Goal: Navigation & Orientation: Find specific page/section

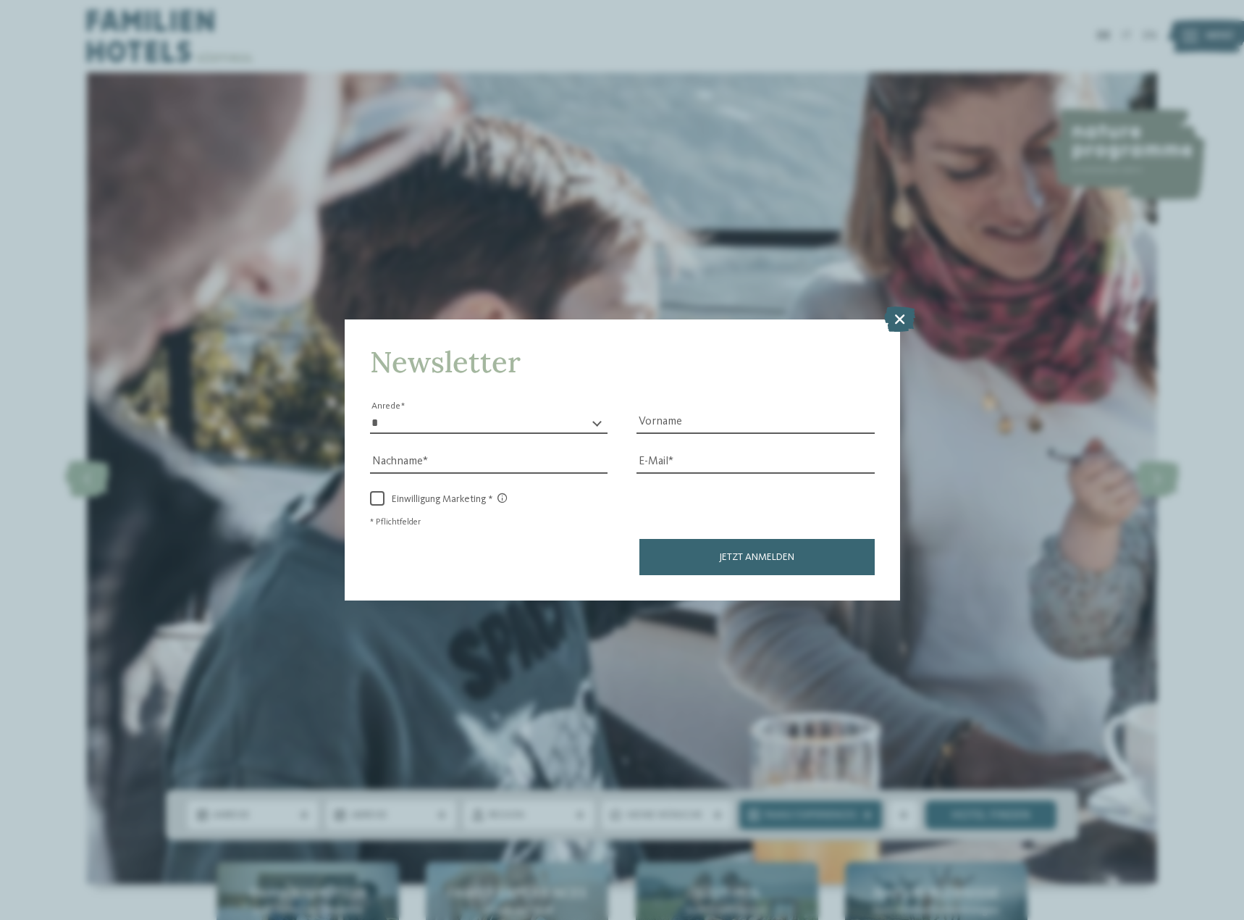
click at [574, 204] on div "Newsletter * **** **** ******* ****** Anrede Vorname Nachname Link" at bounding box center [622, 460] width 1244 height 920
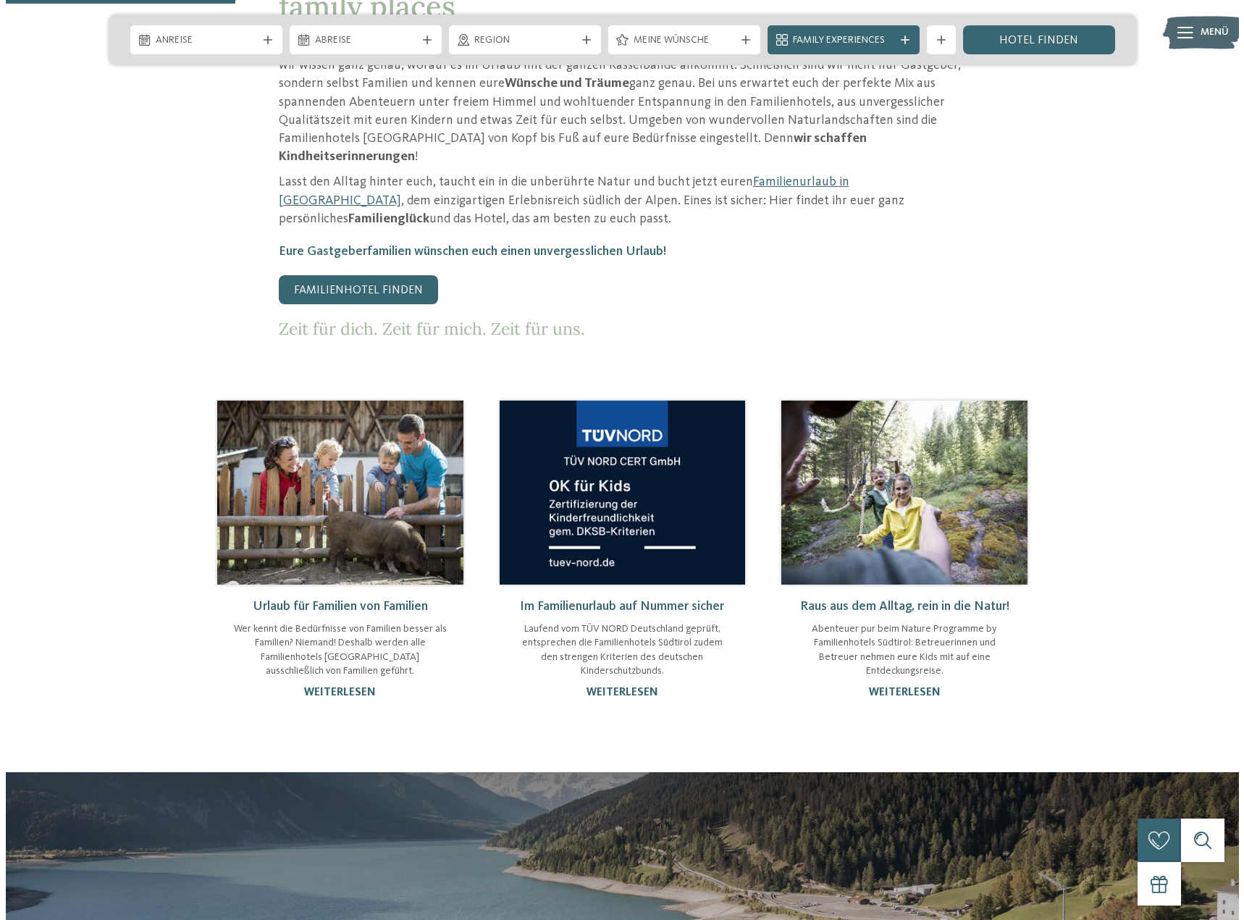
scroll to position [1593, 0]
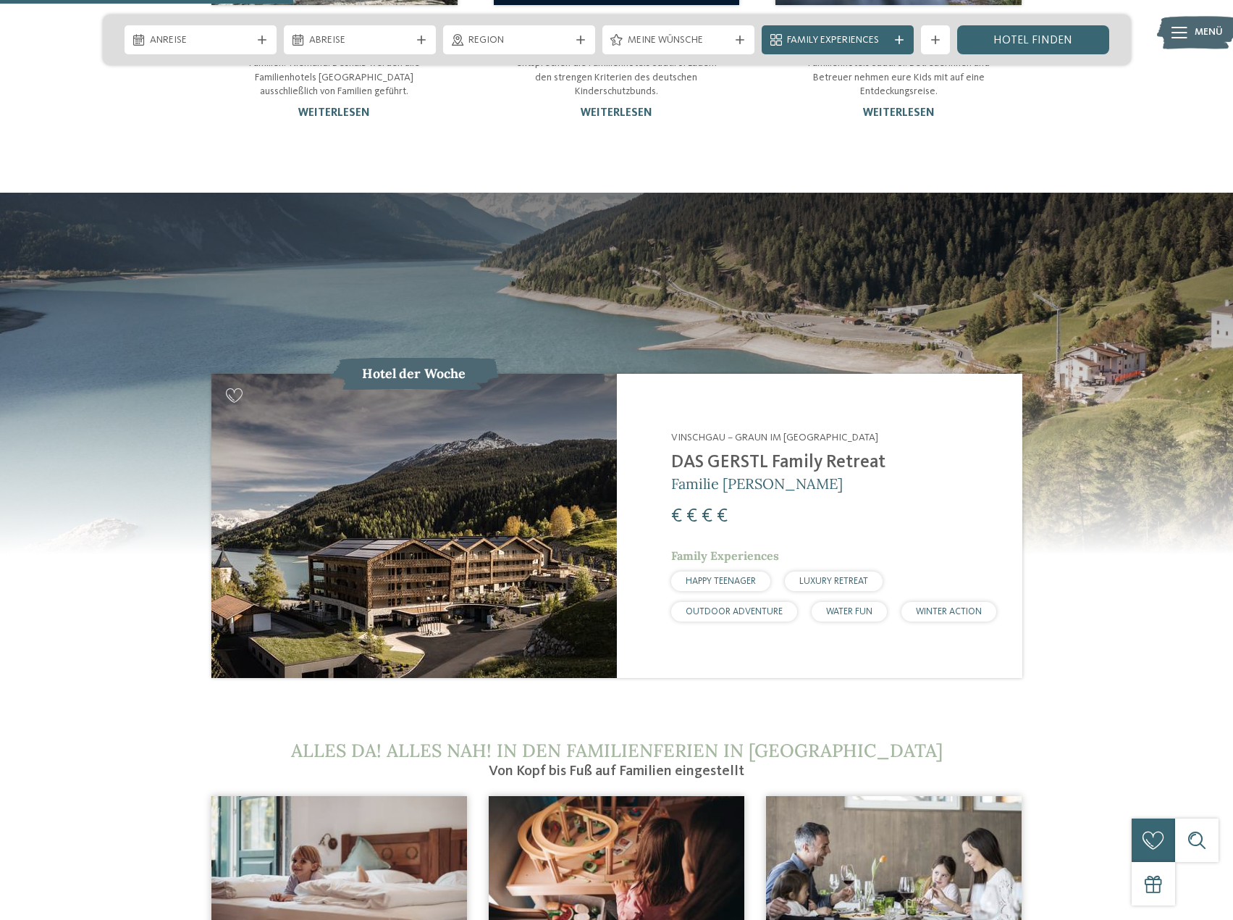
click at [1191, 34] on img at bounding box center [1197, 33] width 80 height 40
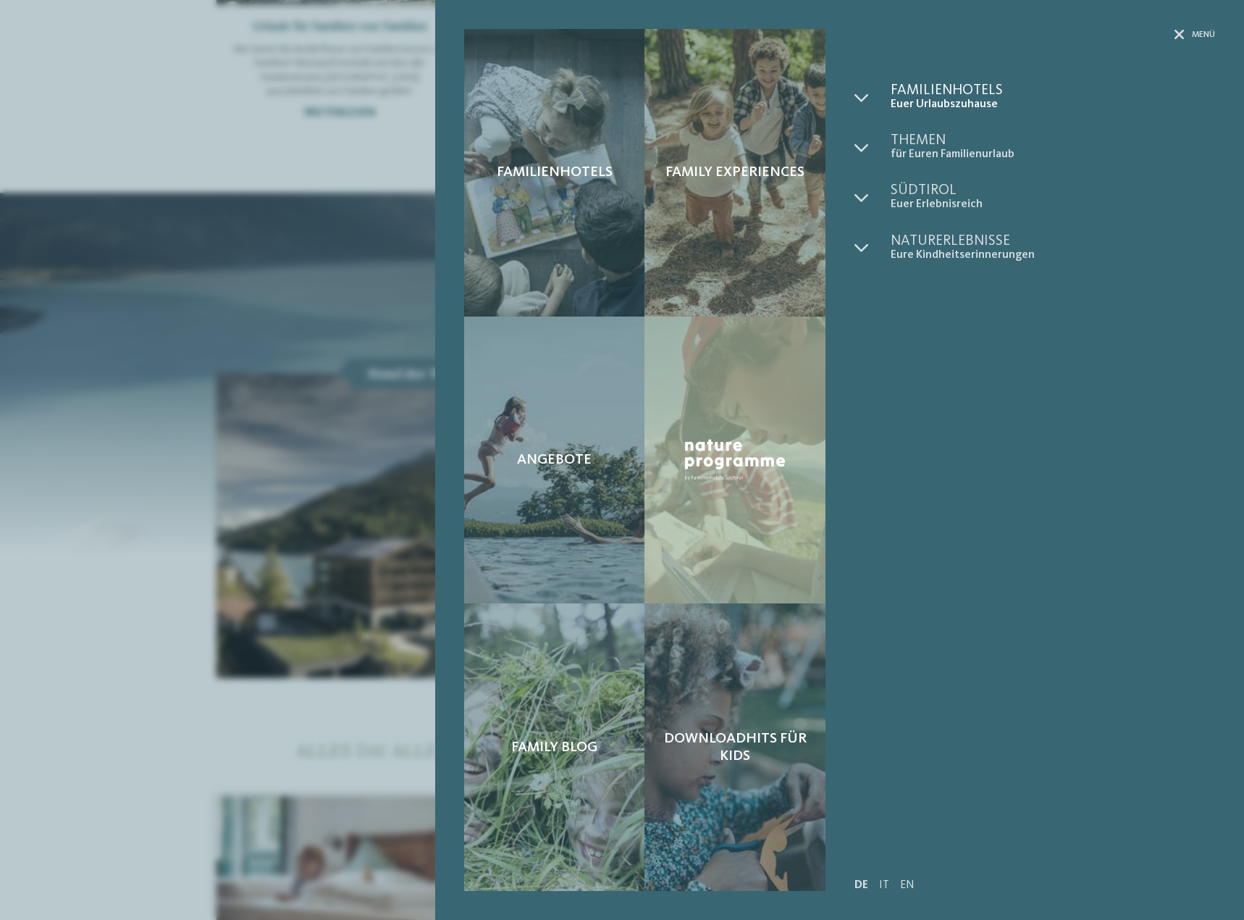
click at [931, 90] on span "Familienhotels" at bounding box center [1053, 90] width 324 height 14
click at [855, 96] on icon at bounding box center [862, 98] width 14 height 14
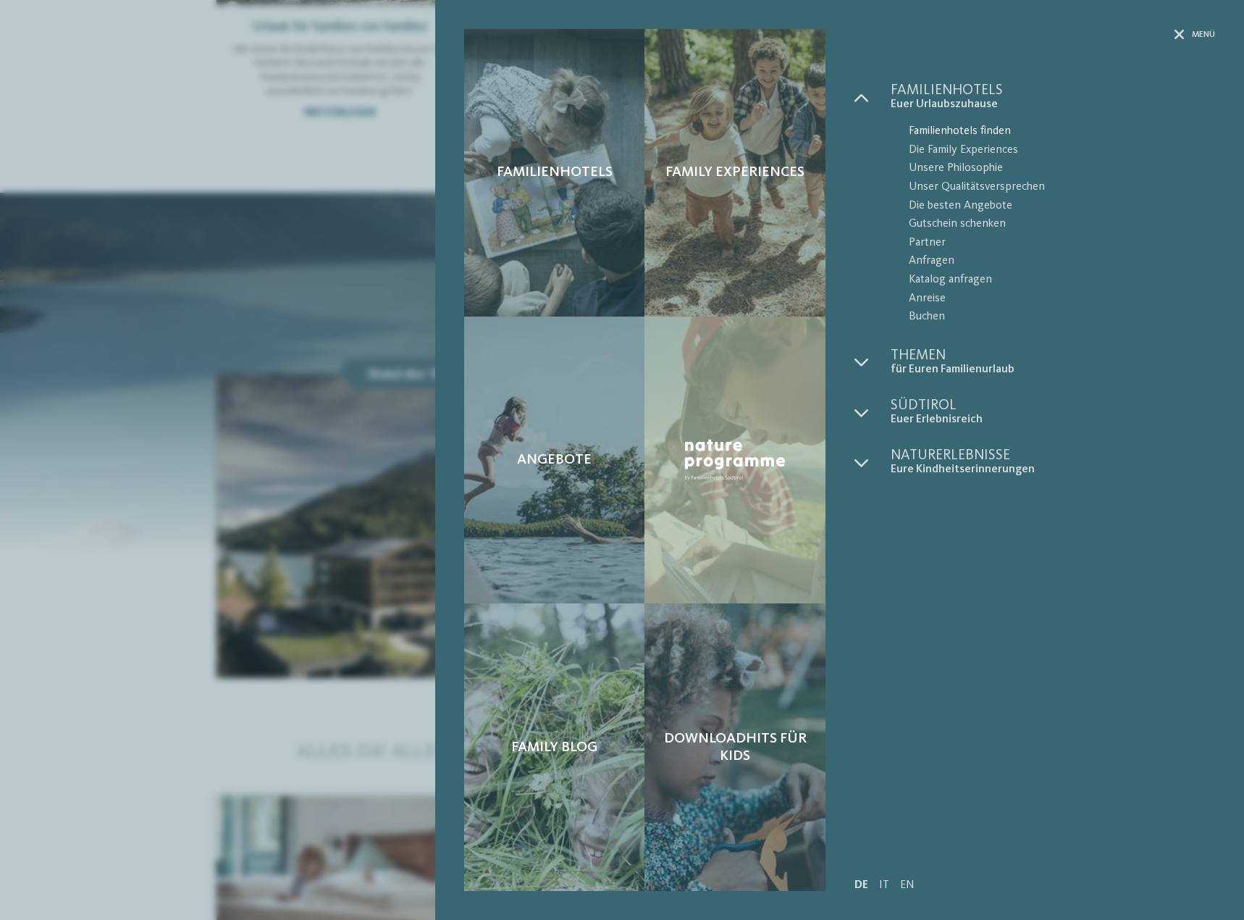
click at [944, 126] on span "Familienhotels finden" at bounding box center [1062, 131] width 306 height 19
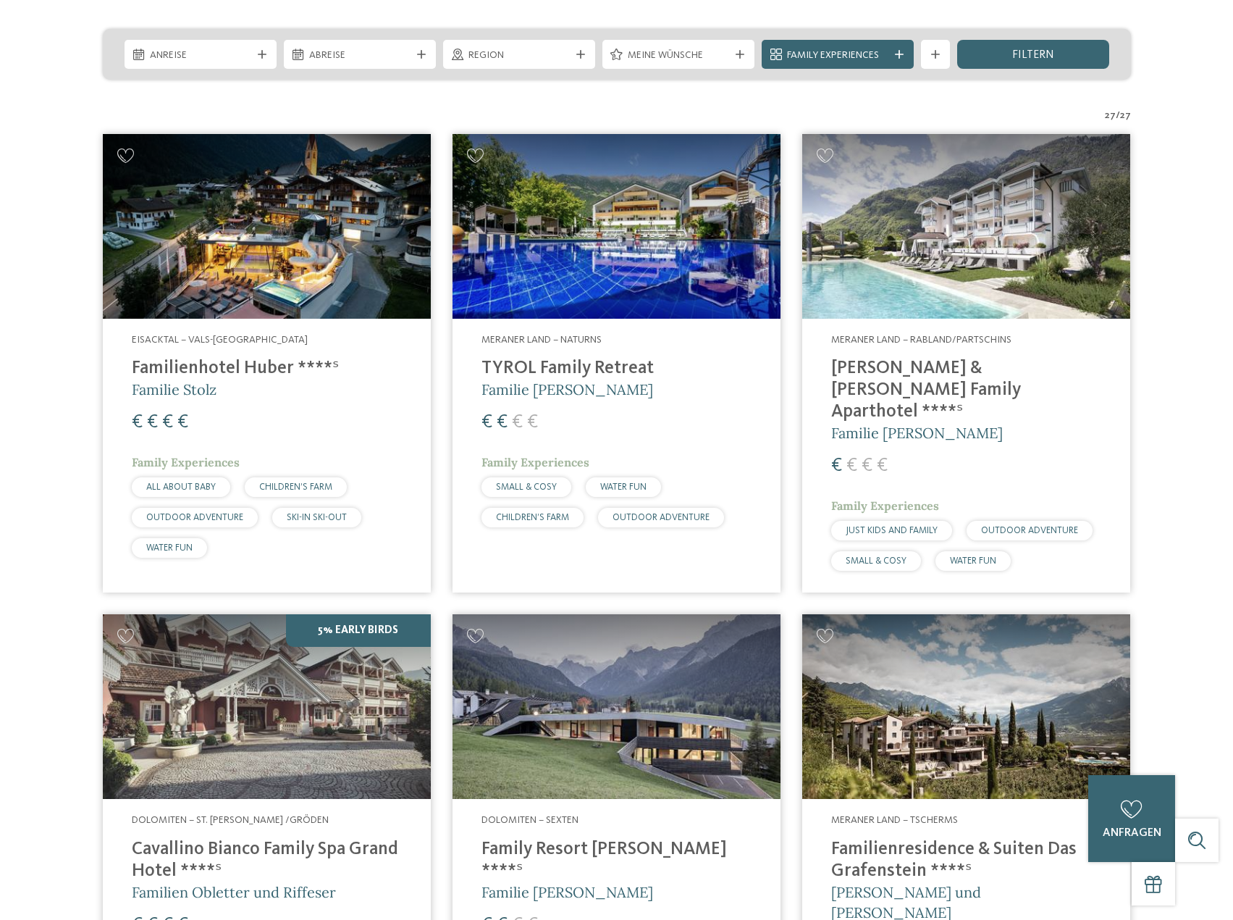
scroll to position [435, 0]
